Goal: Information Seeking & Learning: Find specific fact

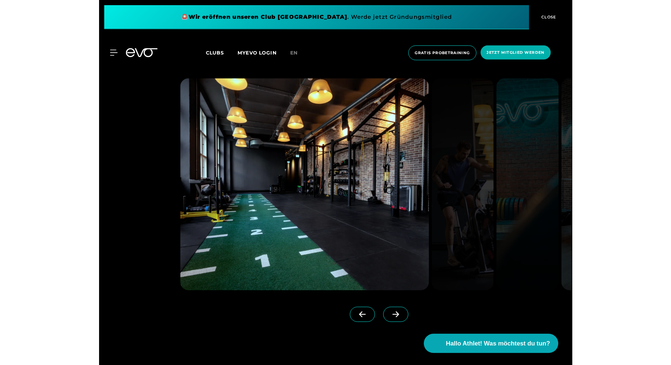
scroll to position [775, 0]
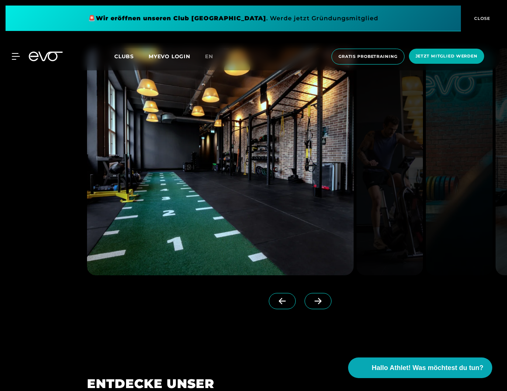
click at [311, 298] on icon at bounding box center [317, 301] width 13 height 7
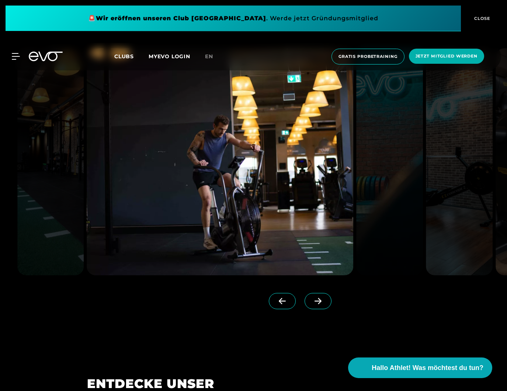
click at [311, 298] on icon at bounding box center [317, 301] width 13 height 7
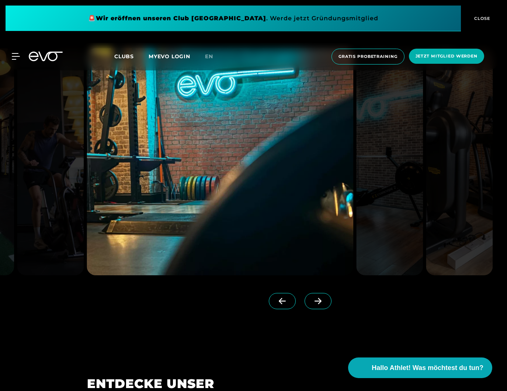
click at [311, 298] on icon at bounding box center [317, 301] width 13 height 7
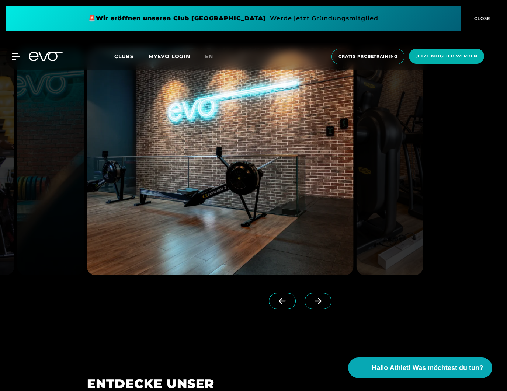
click at [311, 298] on icon at bounding box center [317, 301] width 13 height 7
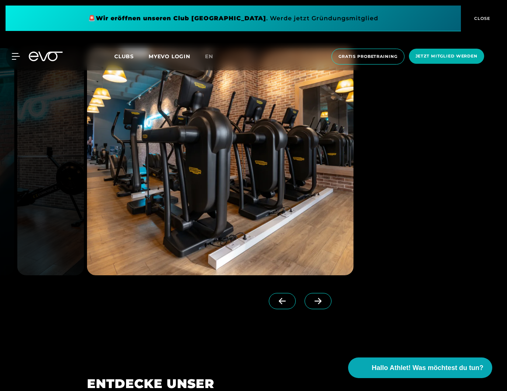
click at [311, 298] on icon at bounding box center [317, 301] width 13 height 7
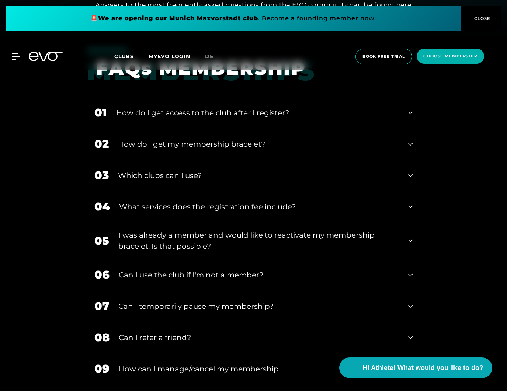
scroll to position [1140, 0]
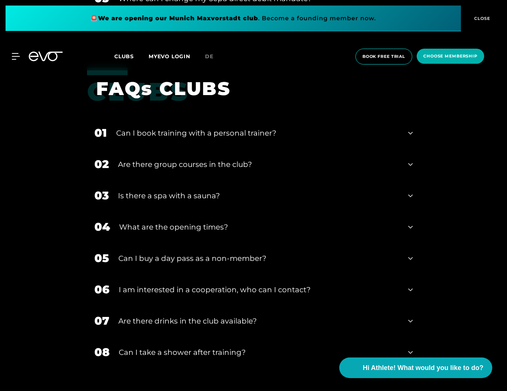
click at [243, 199] on div "Is there a spa with a sauna?" at bounding box center [258, 195] width 281 height 11
